Goal: Use online tool/utility

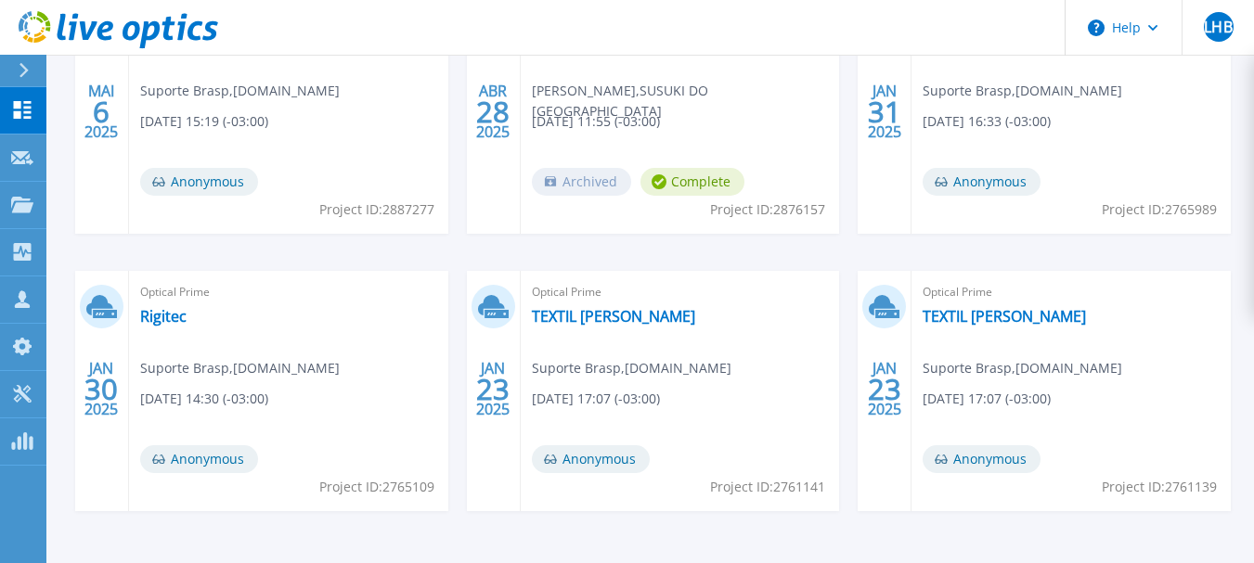
scroll to position [465, 0]
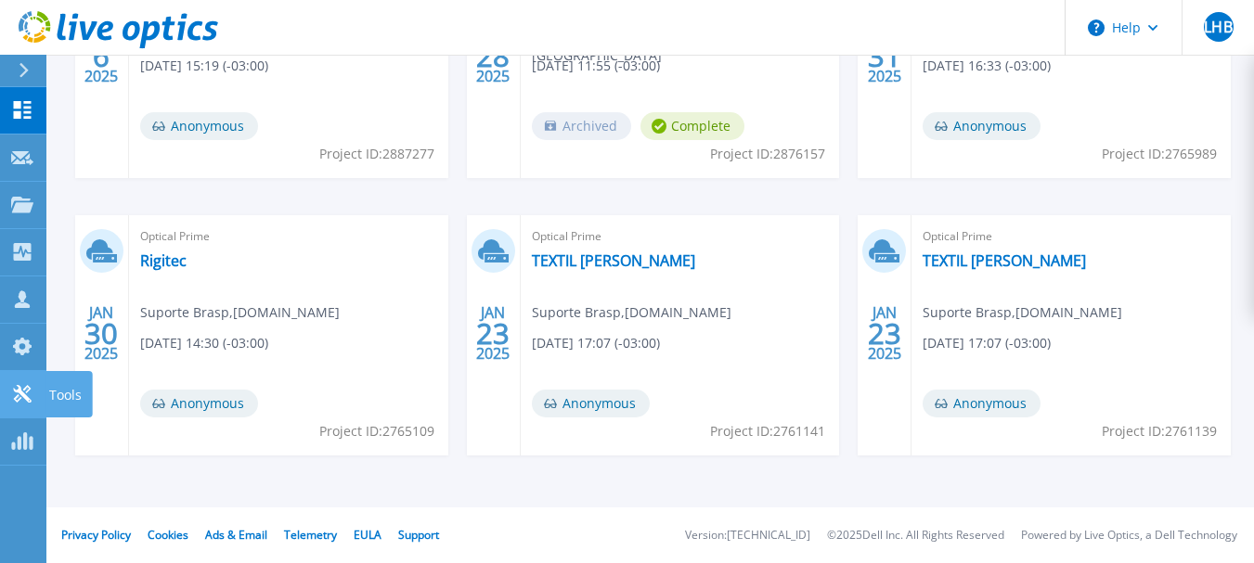
click at [22, 397] on icon at bounding box center [22, 394] width 22 height 18
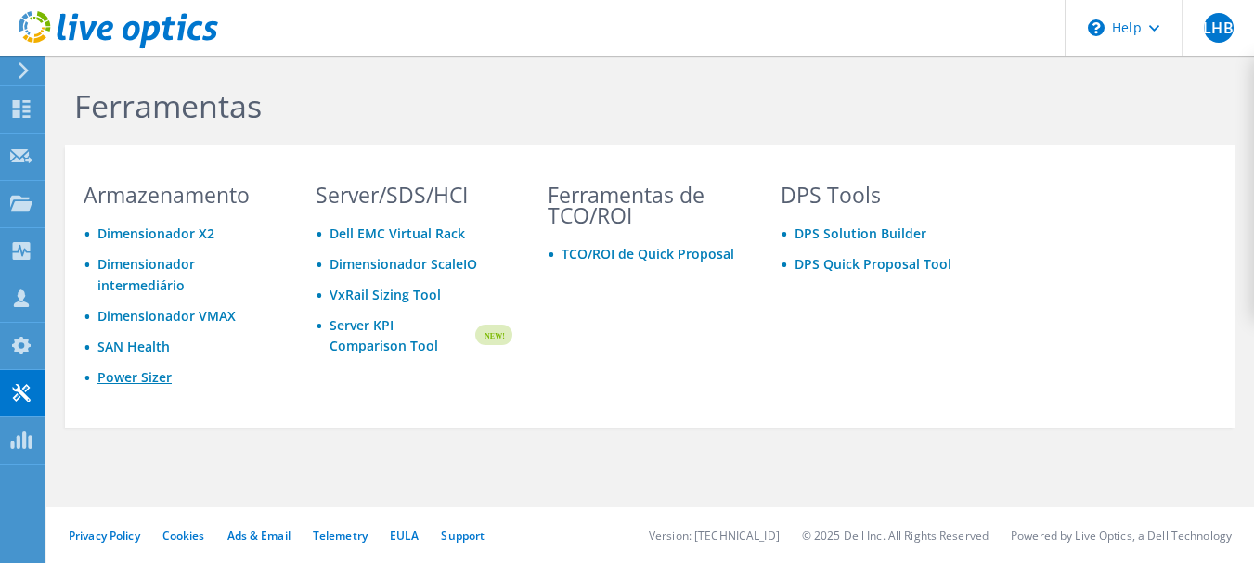
click at [156, 380] on link "Power Sizer" at bounding box center [134, 378] width 74 height 18
